Goal: Check status: Check status

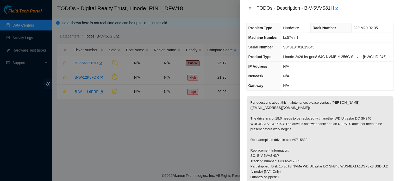
click at [250, 9] on icon "close" at bounding box center [250, 8] width 4 height 4
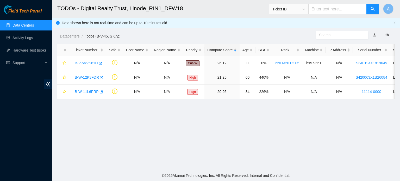
click at [23, 27] on link "Data Centers" at bounding box center [23, 25] width 21 height 4
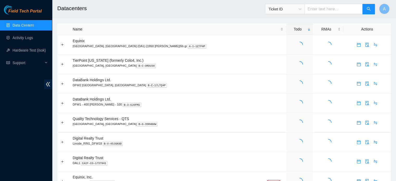
click at [299, 9] on span "Ticket ID" at bounding box center [285, 9] width 33 height 8
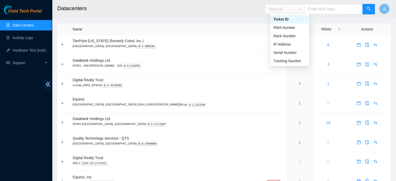
click at [294, 58] on div "Tracking Number" at bounding box center [290, 61] width 33 height 6
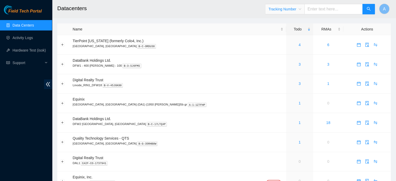
click at [326, 6] on input "text" at bounding box center [334, 9] width 58 height 10
type input "463470058925"
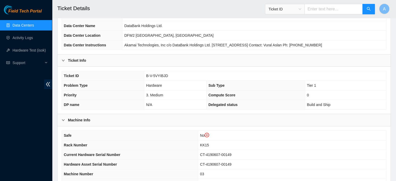
scroll to position [52, 0]
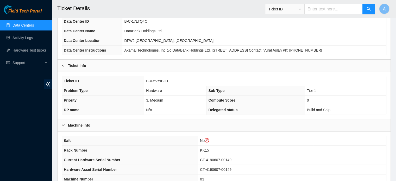
click at [16, 27] on link "Data Centers" at bounding box center [23, 25] width 21 height 4
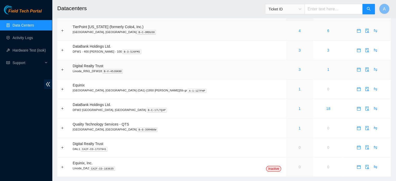
scroll to position [17, 0]
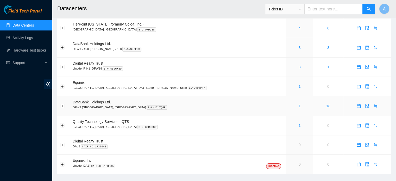
click at [299, 105] on link "1" at bounding box center [300, 106] width 2 height 4
